Goal: Task Accomplishment & Management: Manage account settings

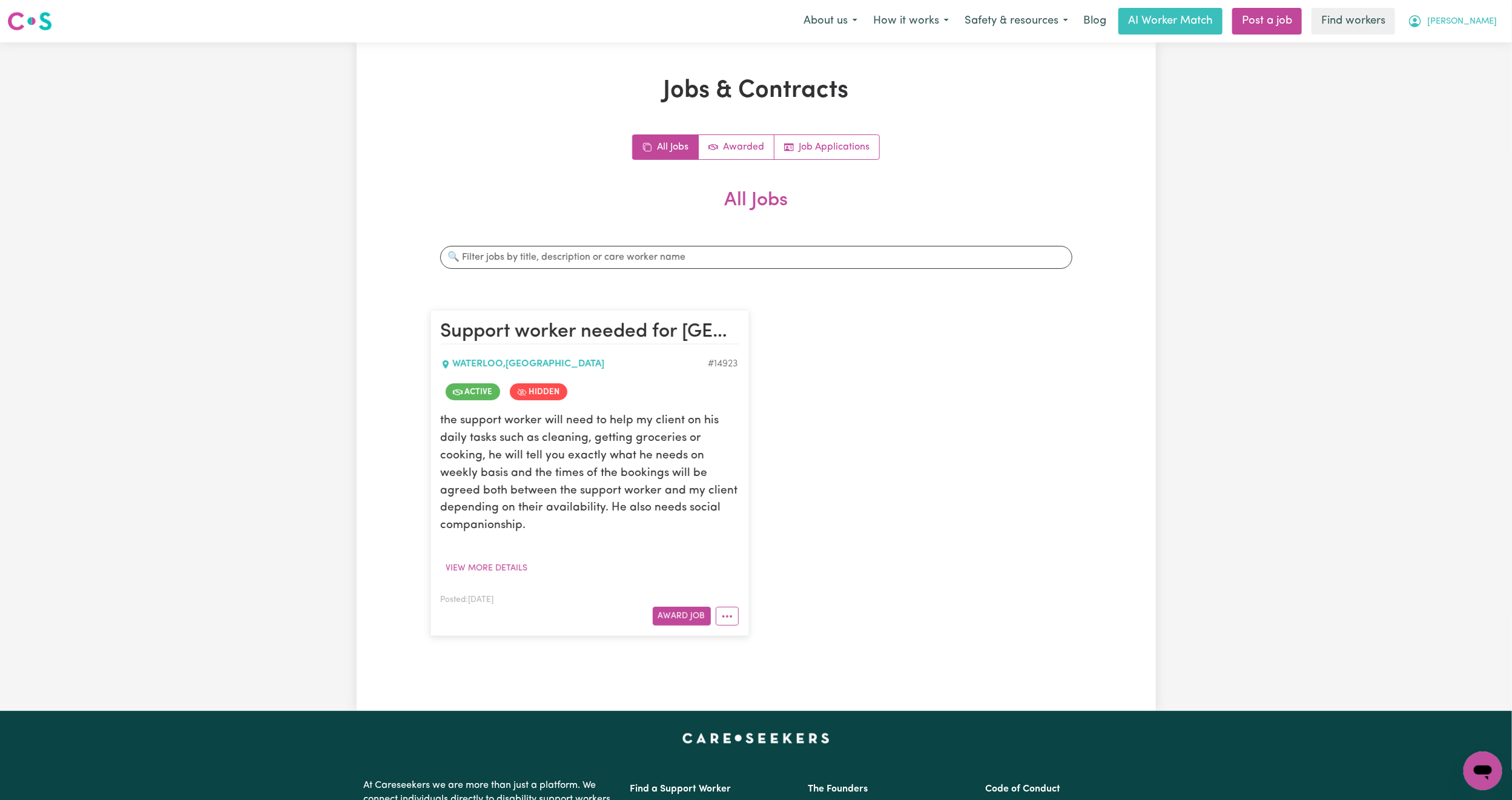
click at [1467, 18] on button "[PERSON_NAME]" at bounding box center [1452, 21] width 105 height 25
click at [1454, 70] on link "Logout" at bounding box center [1456, 70] width 96 height 23
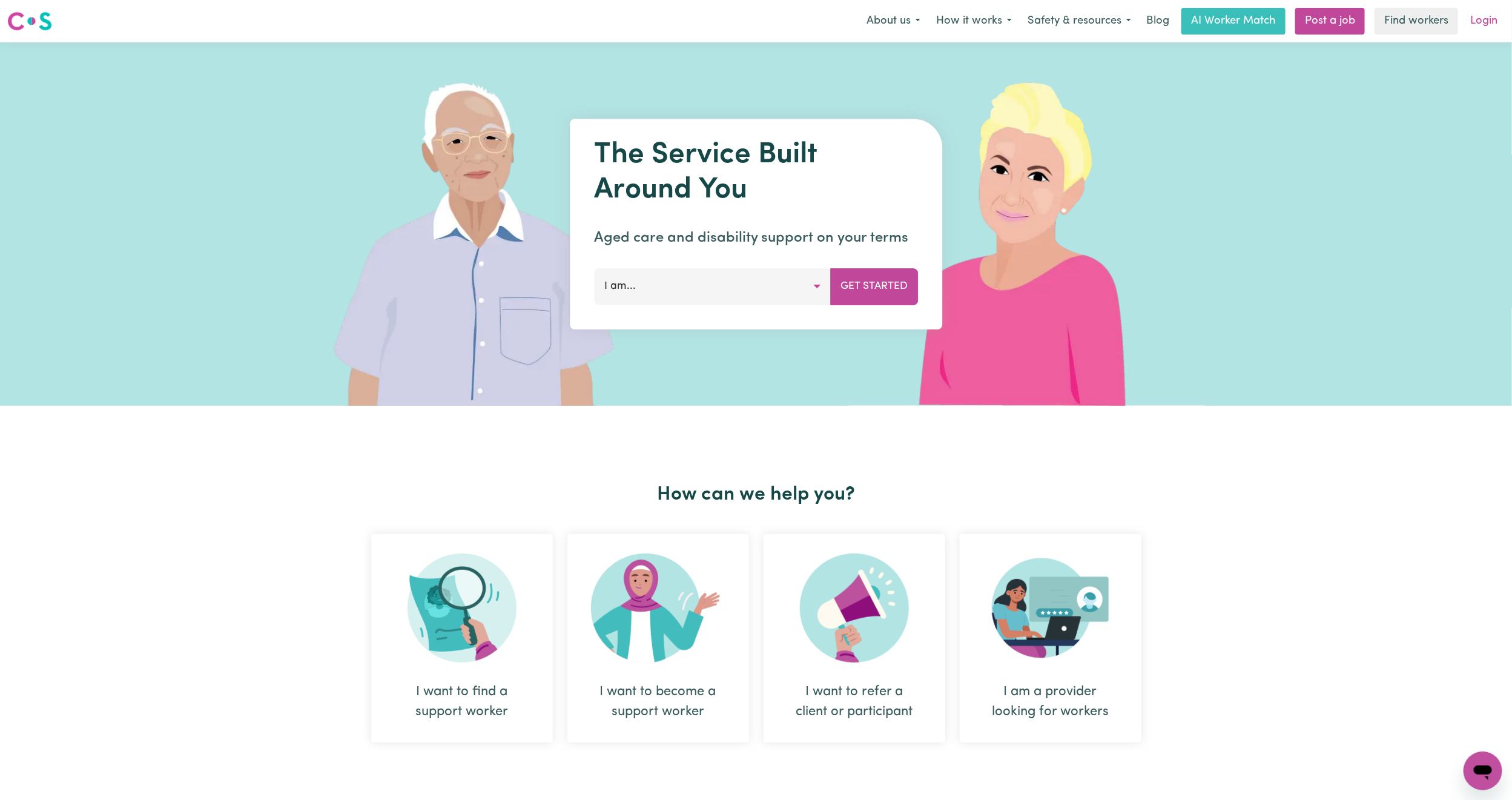
click at [1493, 22] on link "Login" at bounding box center [1483, 21] width 42 height 27
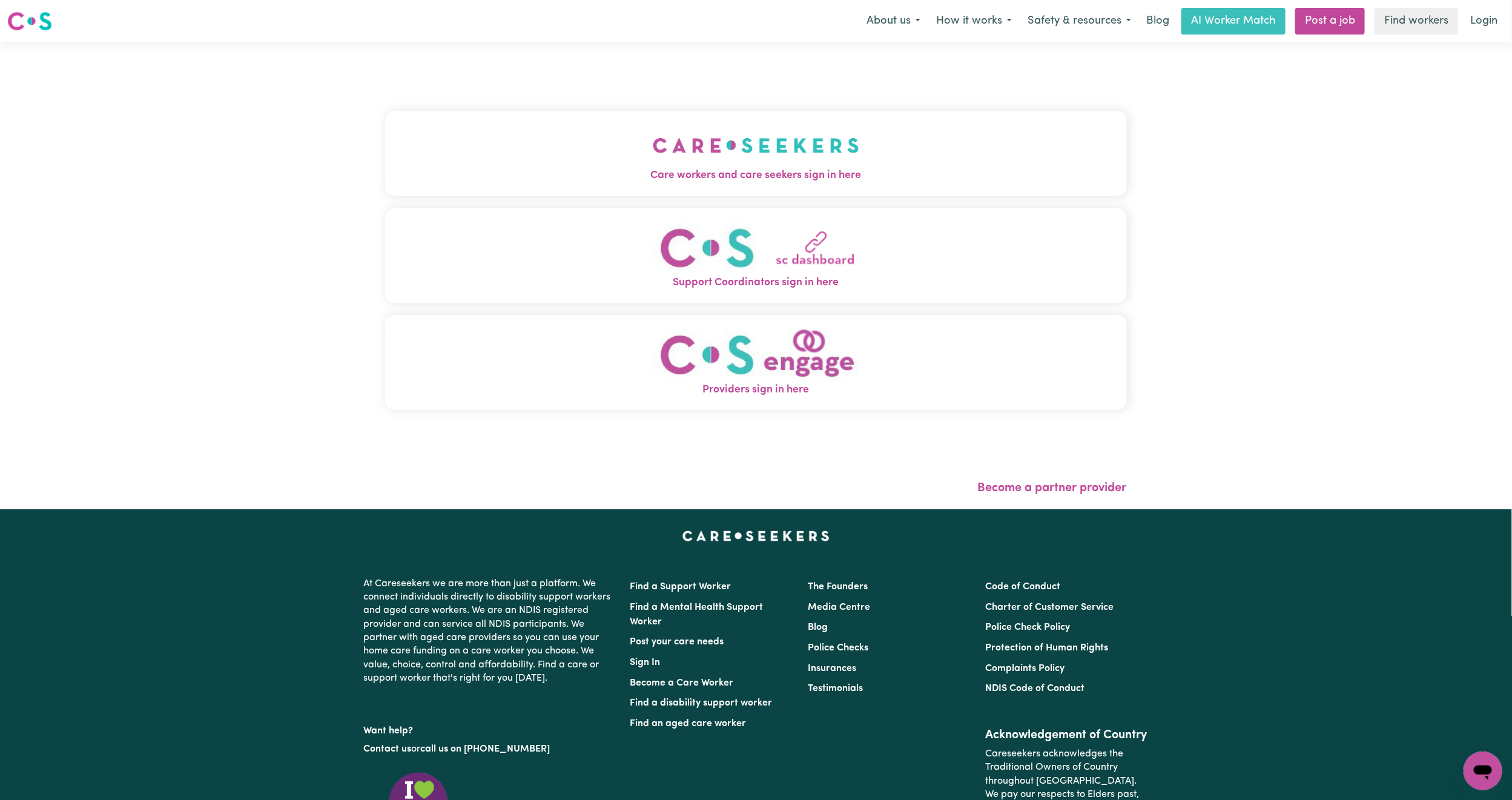
click at [604, 170] on span "Care workers and care seekers sign in here" at bounding box center [756, 175] width 742 height 16
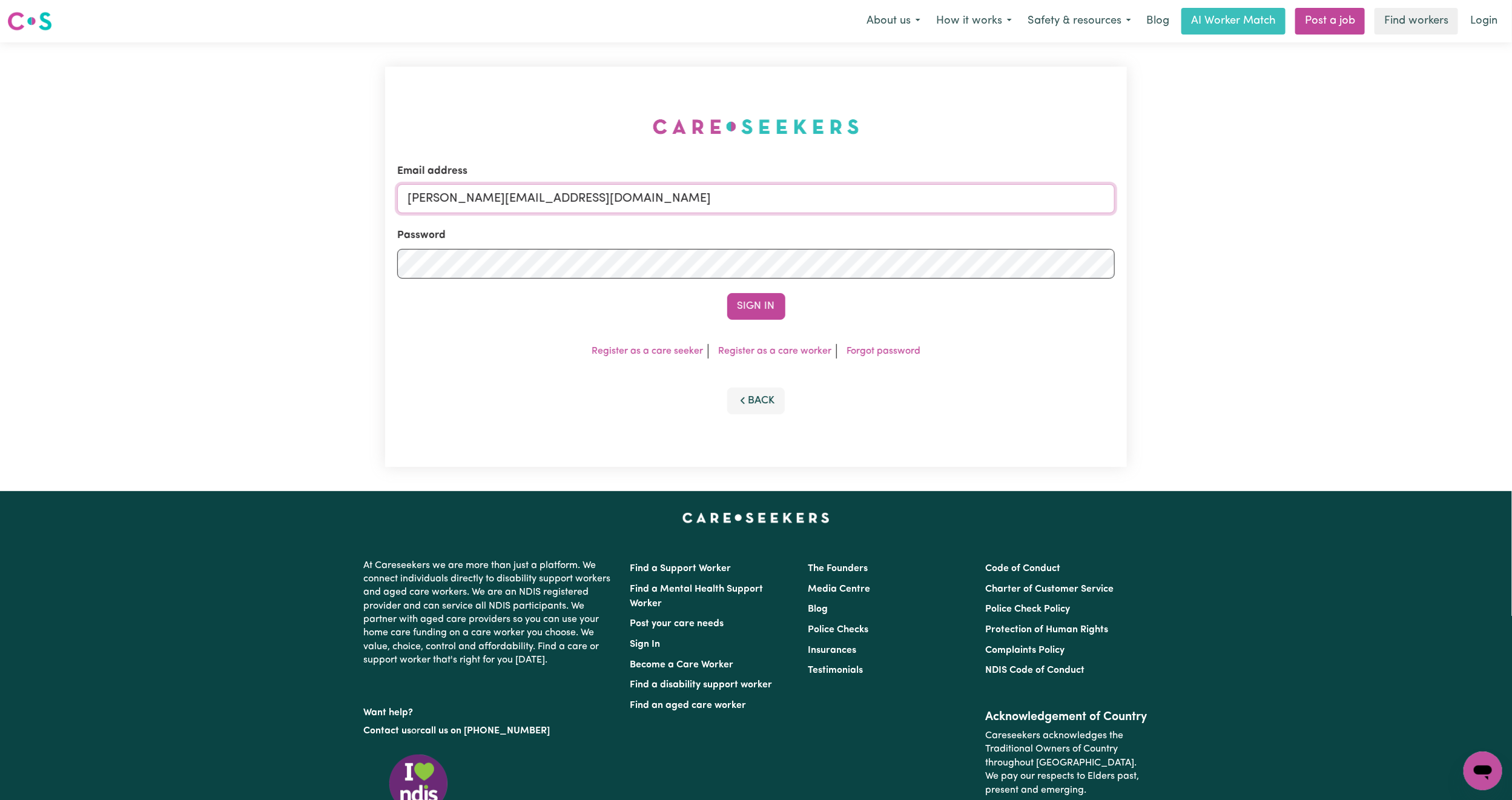
drag, startPoint x: 502, startPoint y: 190, endPoint x: 505, endPoint y: 197, distance: 7.6
click at [502, 190] on input "[PERSON_NAME][EMAIL_ADDRESS][DOMAIN_NAME]" at bounding box center [756, 198] width 717 height 29
drag, startPoint x: 474, startPoint y: 196, endPoint x: 775, endPoint y: 219, distance: 301.9
click at [775, 219] on form "Email address [EMAIL_ADDRESS][PERSON_NAME][DOMAIN_NAME] Password Sign In" at bounding box center [756, 241] width 717 height 156
type input "superuser~[EMAIL_ADDRESS][DOMAIN_NAME]"
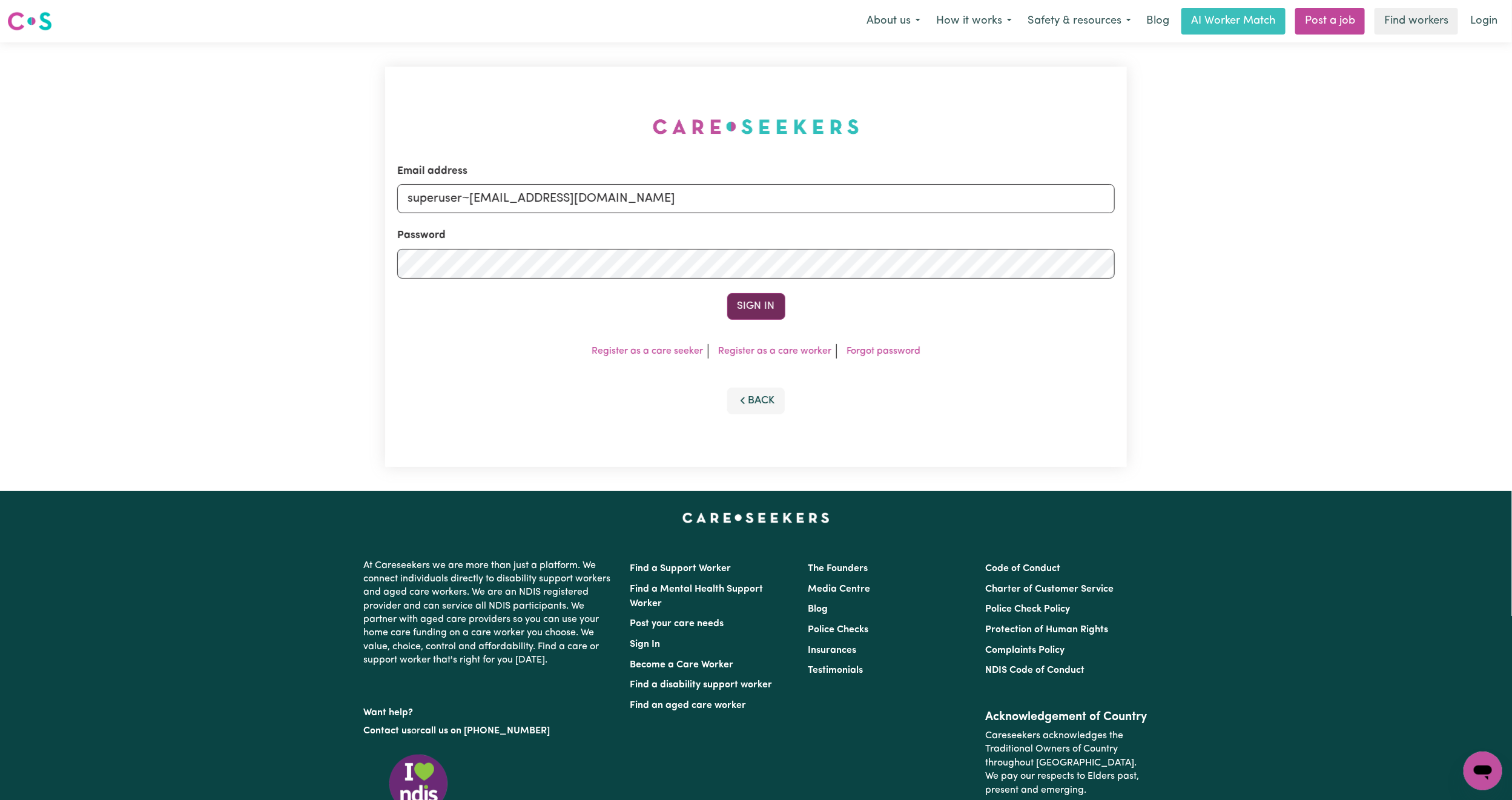
click at [761, 311] on button "Sign In" at bounding box center [756, 306] width 58 height 27
